Goal: Task Accomplishment & Management: Manage account settings

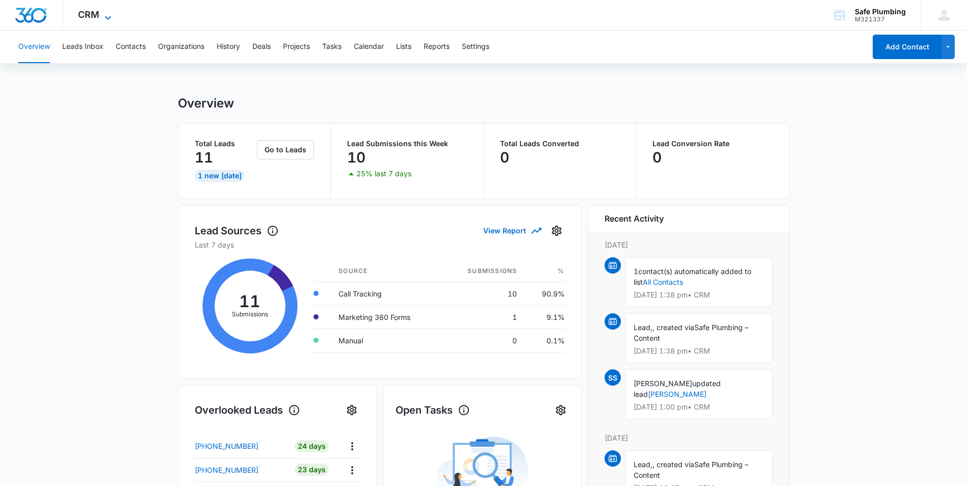
click at [108, 16] on icon at bounding box center [108, 18] width 12 height 12
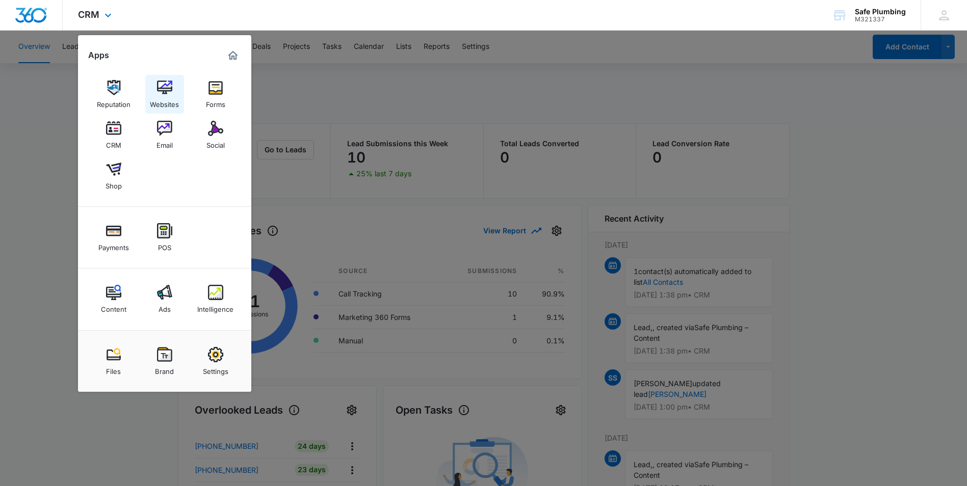
click at [166, 94] on img at bounding box center [164, 87] width 15 height 15
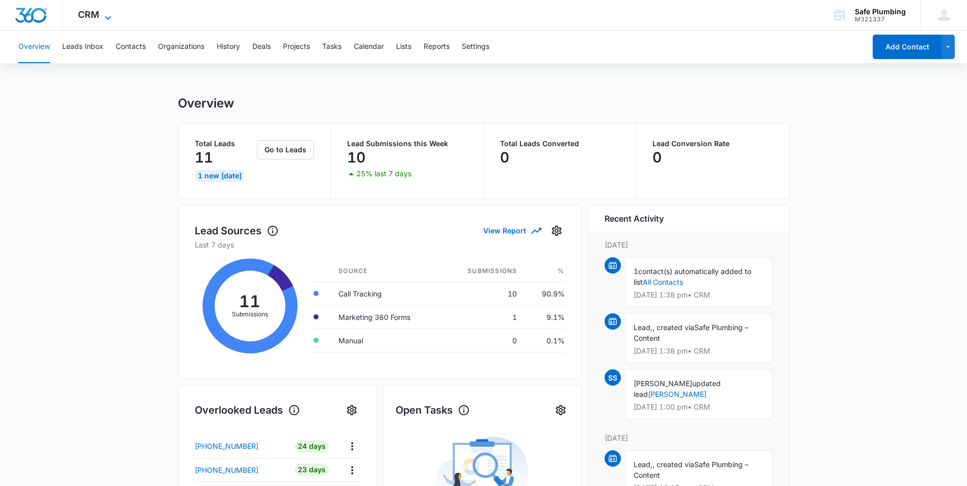
click at [104, 16] on icon at bounding box center [108, 18] width 12 height 12
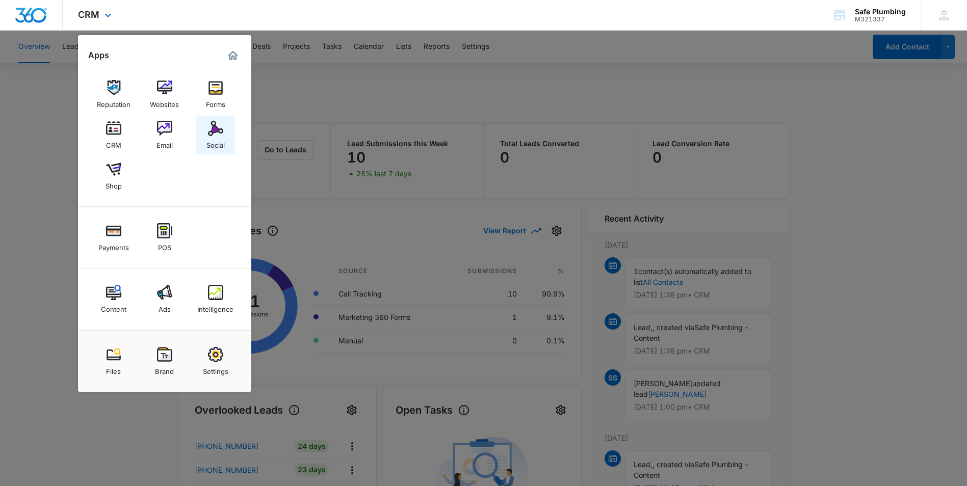
click at [215, 144] on div "Social" at bounding box center [215, 142] width 18 height 13
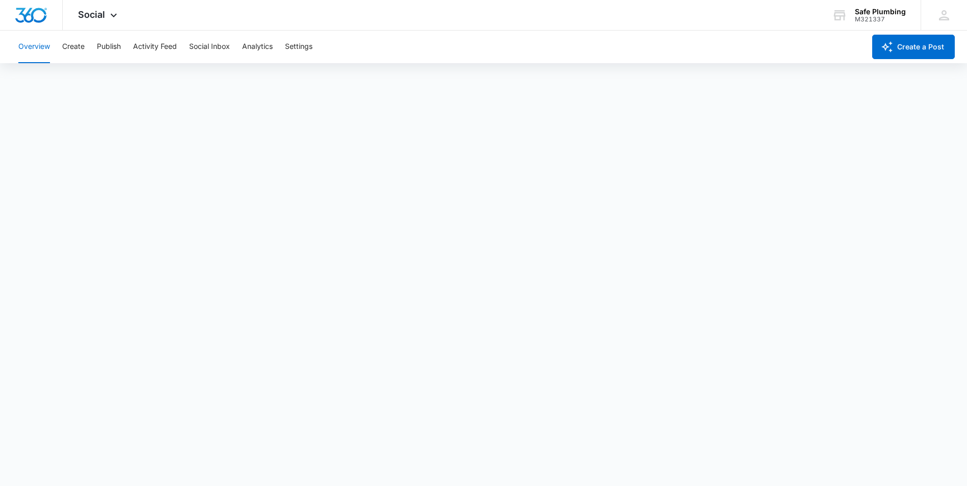
click at [40, 53] on button "Overview" at bounding box center [34, 47] width 32 height 33
click at [307, 46] on button "Settings" at bounding box center [299, 47] width 28 height 33
click at [252, 55] on button "Analytics" at bounding box center [257, 47] width 31 height 33
click at [195, 42] on button "Social Inbox" at bounding box center [209, 47] width 41 height 33
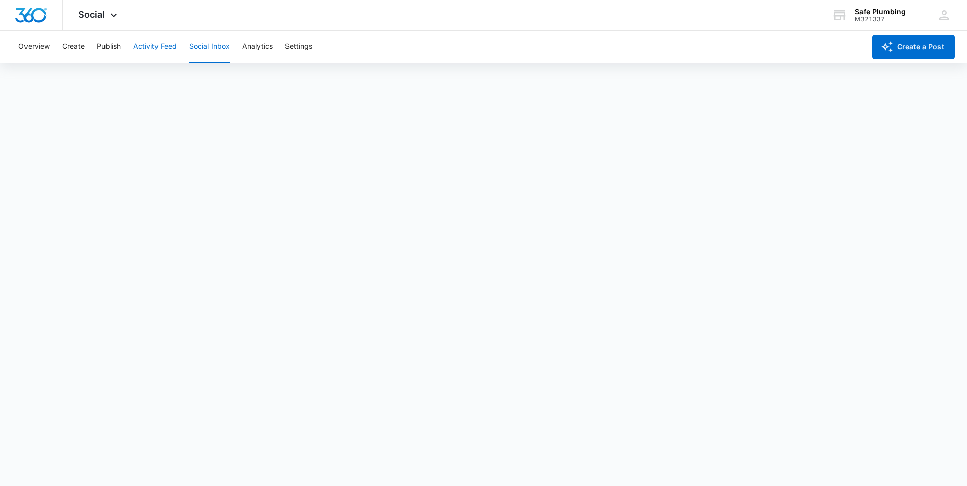
click at [151, 43] on button "Activity Feed" at bounding box center [155, 47] width 44 height 33
click at [109, 46] on button "Publish" at bounding box center [109, 47] width 24 height 33
click at [75, 53] on button "Create" at bounding box center [73, 47] width 22 height 33
click at [31, 44] on button "Overview" at bounding box center [34, 47] width 32 height 33
click at [101, 21] on div "Social Apps Reputation Websites Forms CRM Email Social Shop Payments POS Conten…" at bounding box center [99, 15] width 72 height 30
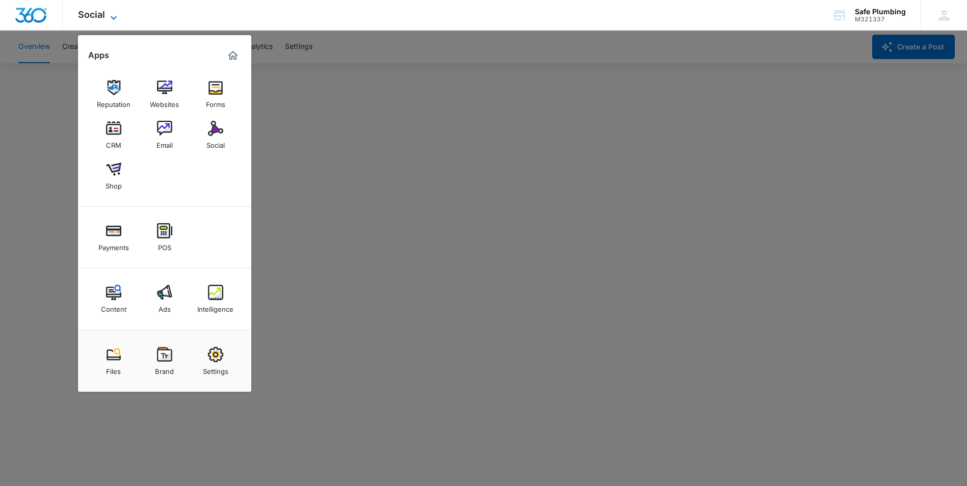
click at [111, 18] on icon at bounding box center [114, 18] width 12 height 12
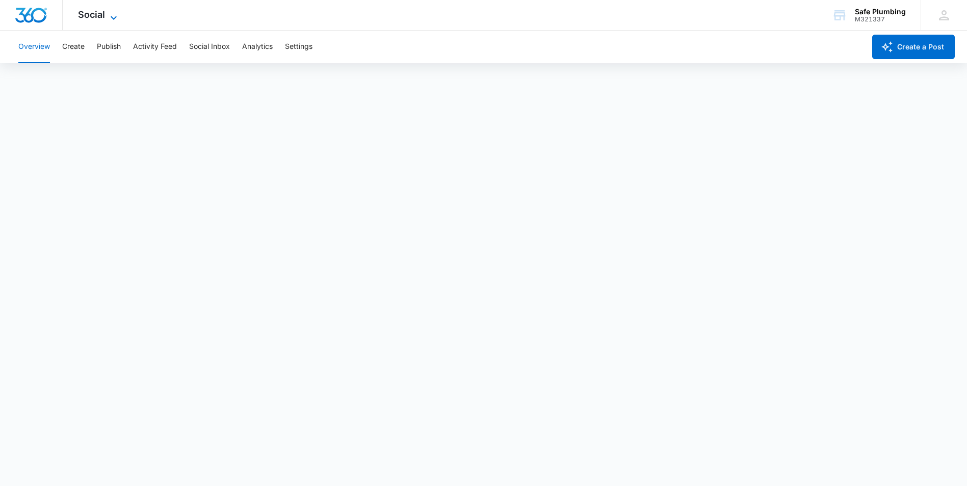
click at [110, 12] on icon at bounding box center [114, 18] width 12 height 12
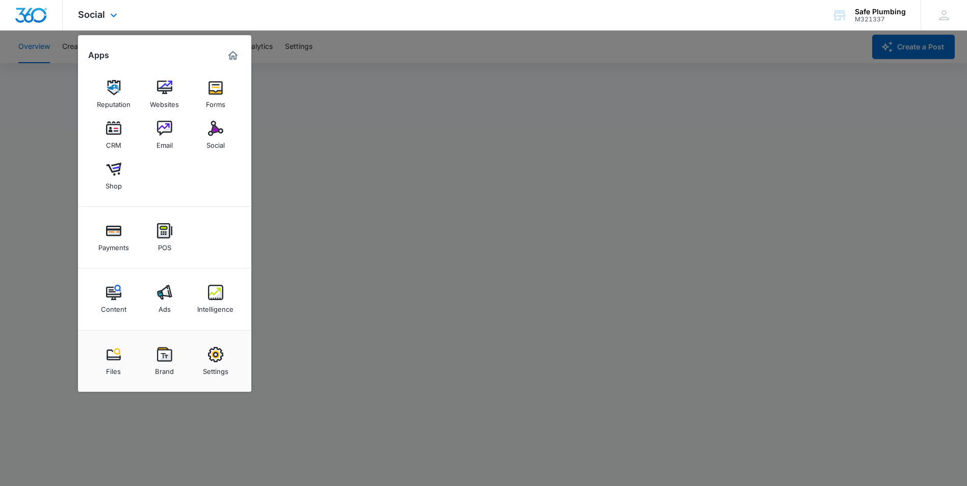
click at [110, 5] on div "Social Apps Reputation Websites Forms CRM Email Social Shop Payments POS Conten…" at bounding box center [99, 15] width 72 height 30
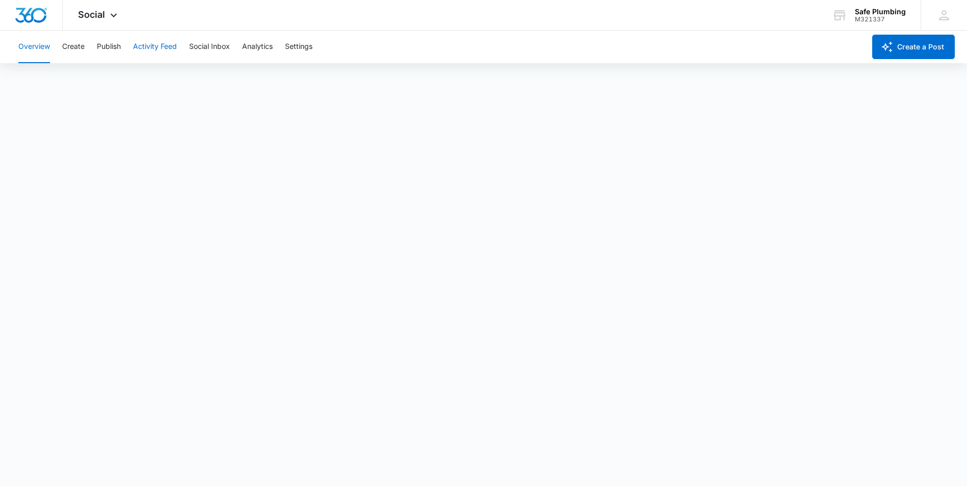
click at [145, 50] on button "Activity Feed" at bounding box center [155, 47] width 44 height 33
click at [111, 44] on button "Publish" at bounding box center [109, 47] width 24 height 33
click at [75, 43] on button "Create" at bounding box center [73, 47] width 22 height 33
click at [33, 43] on button "Overview" at bounding box center [34, 47] width 32 height 33
click at [308, 44] on button "Settings" at bounding box center [299, 47] width 28 height 33
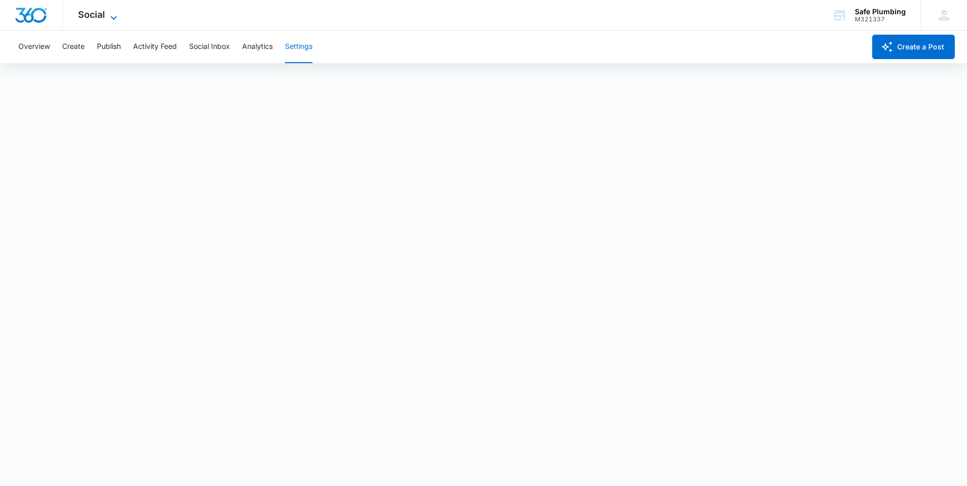
click at [112, 14] on icon at bounding box center [114, 18] width 12 height 12
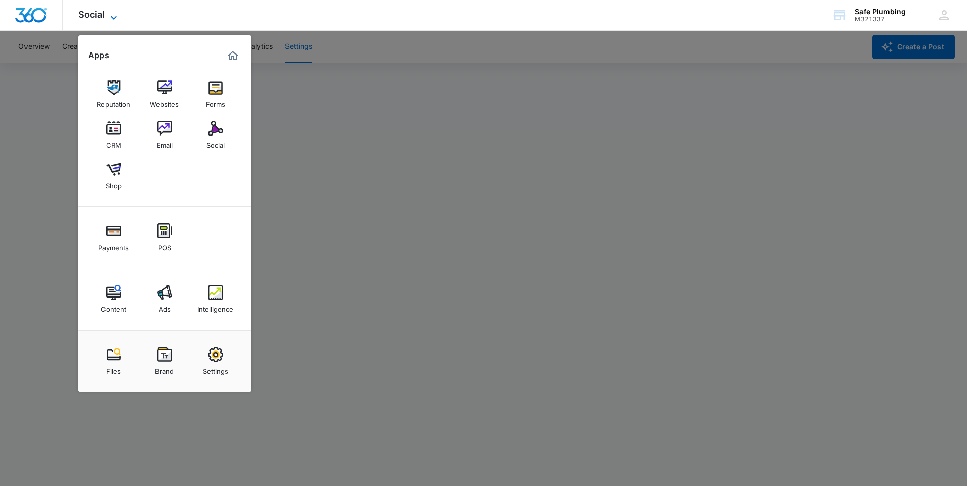
click at [112, 14] on icon at bounding box center [114, 18] width 12 height 12
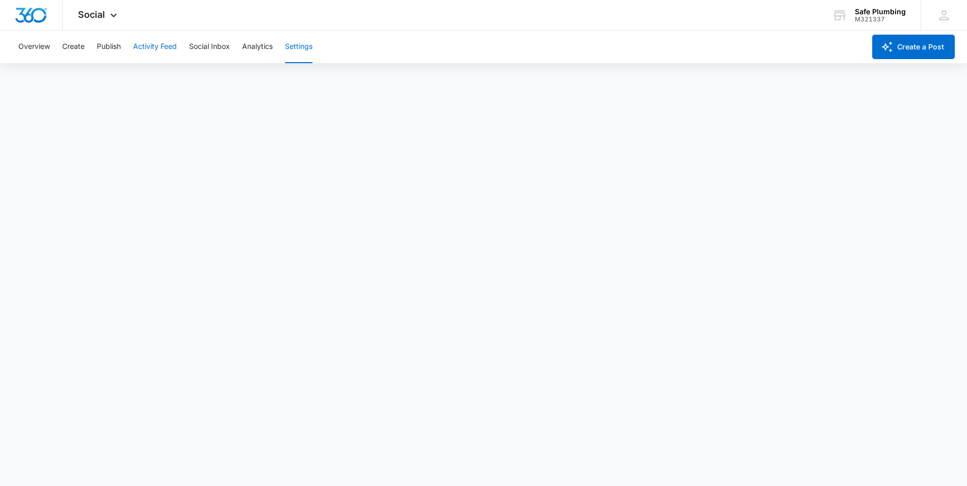
scroll to position [3, 0]
